Goal: Find specific page/section: Find specific page/section

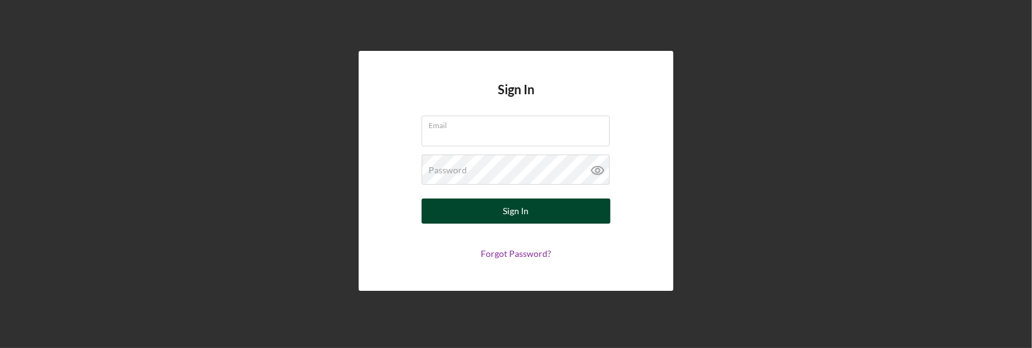
type input "[EMAIL_ADDRESS][DOMAIN_NAME]"
click at [530, 218] on button "Sign In" at bounding box center [515, 211] width 189 height 25
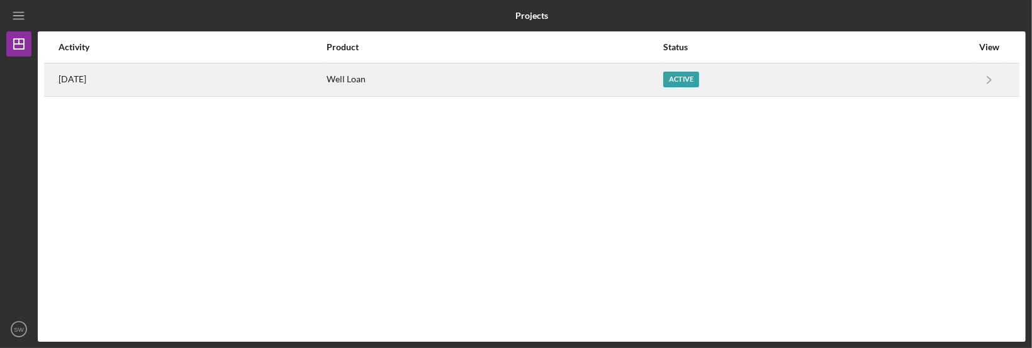
click at [374, 81] on div "Well Loan" at bounding box center [493, 79] width 335 height 31
